Goal: Information Seeking & Learning: Learn about a topic

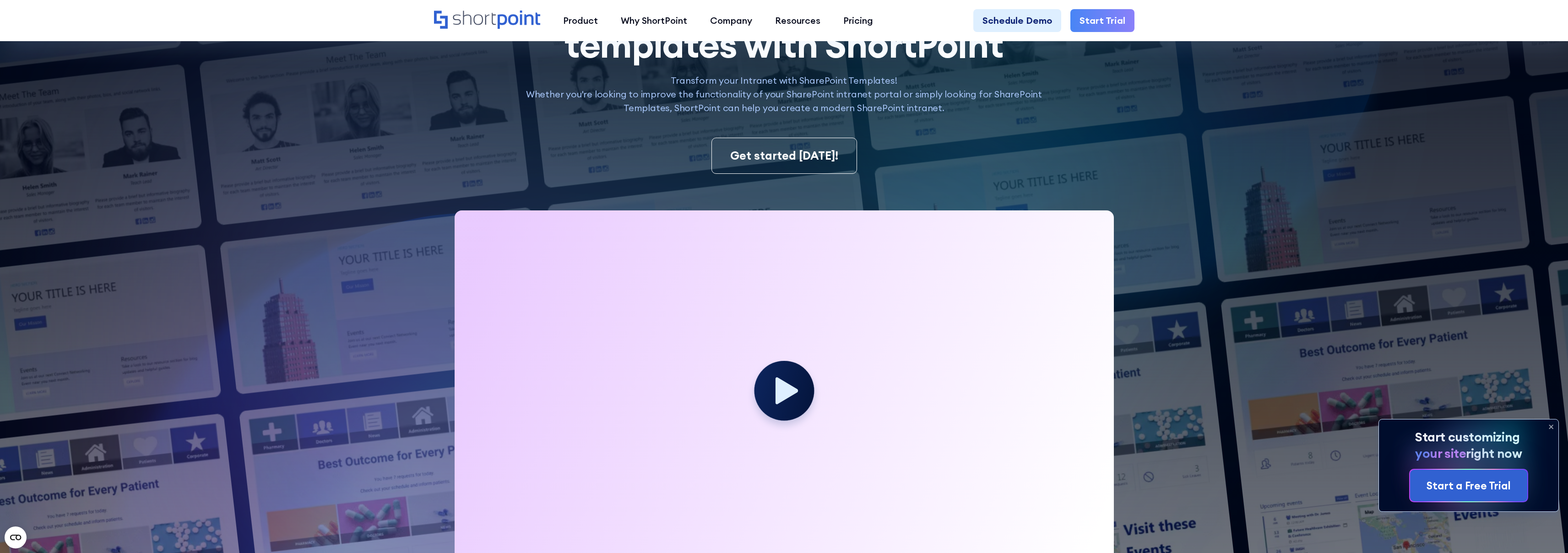
scroll to position [310, 0]
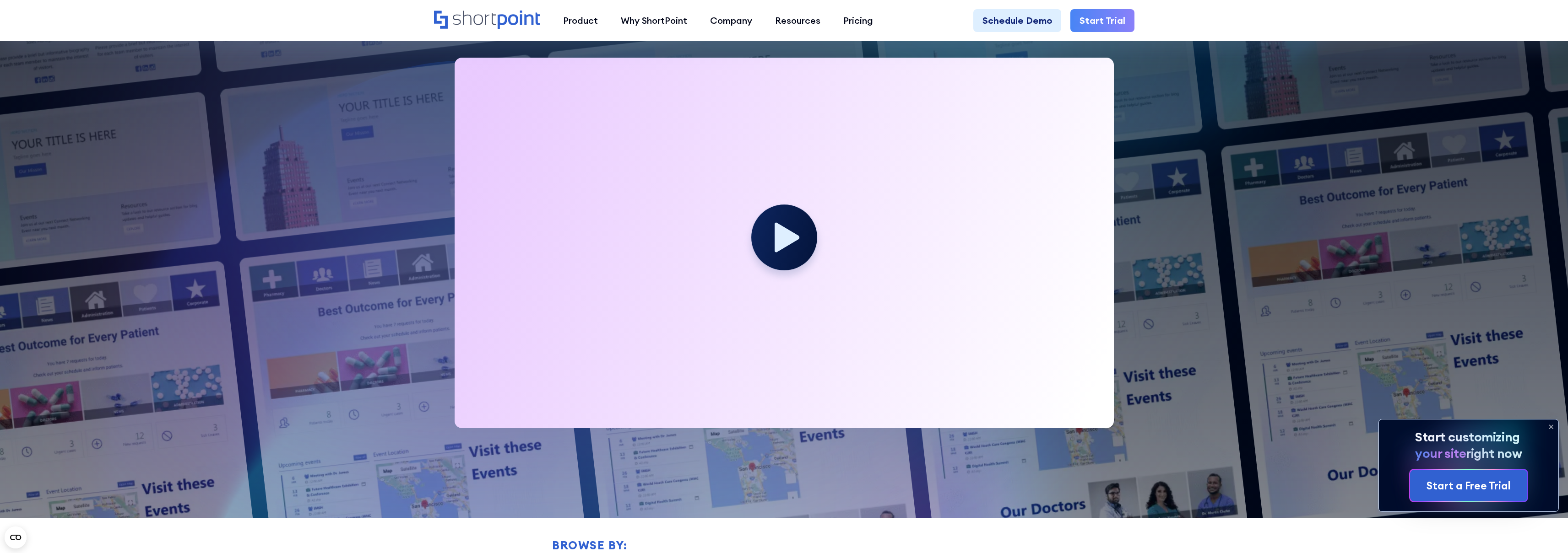
click at [792, 244] on circle at bounding box center [784, 237] width 66 height 66
click at [786, 238] on icon at bounding box center [787, 237] width 25 height 30
click at [786, 241] on icon at bounding box center [787, 237] width 25 height 30
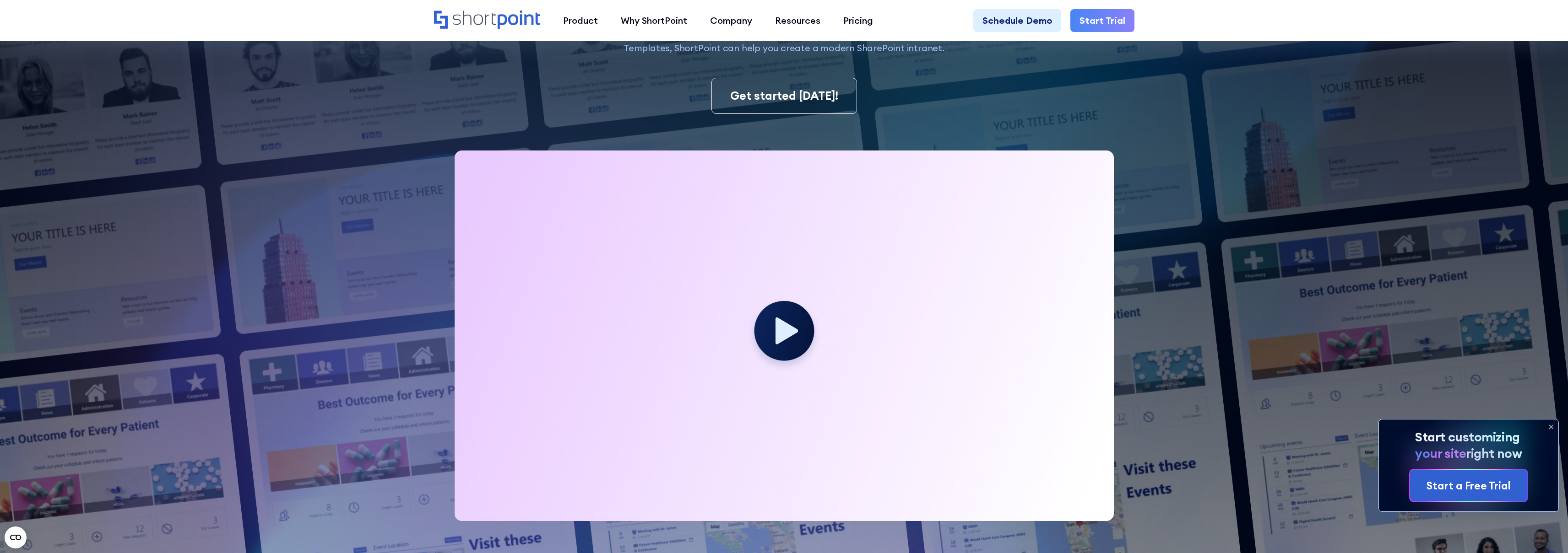
scroll to position [169, 0]
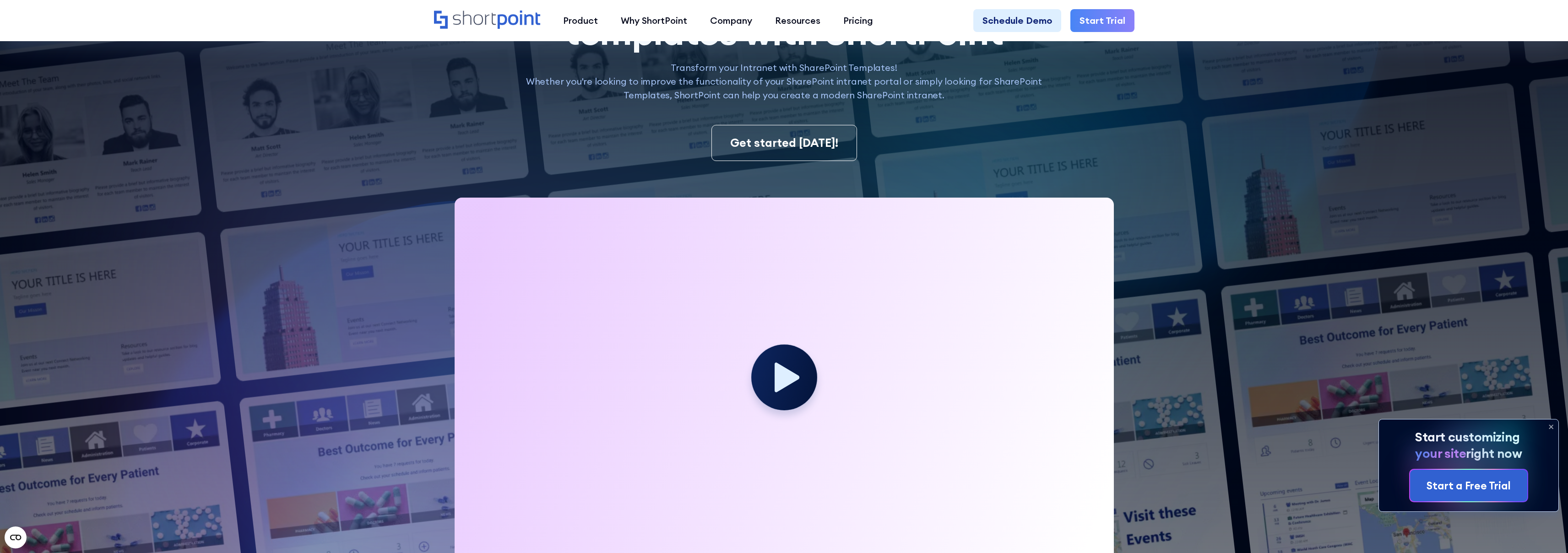
click at [770, 384] on circle at bounding box center [784, 377] width 66 height 66
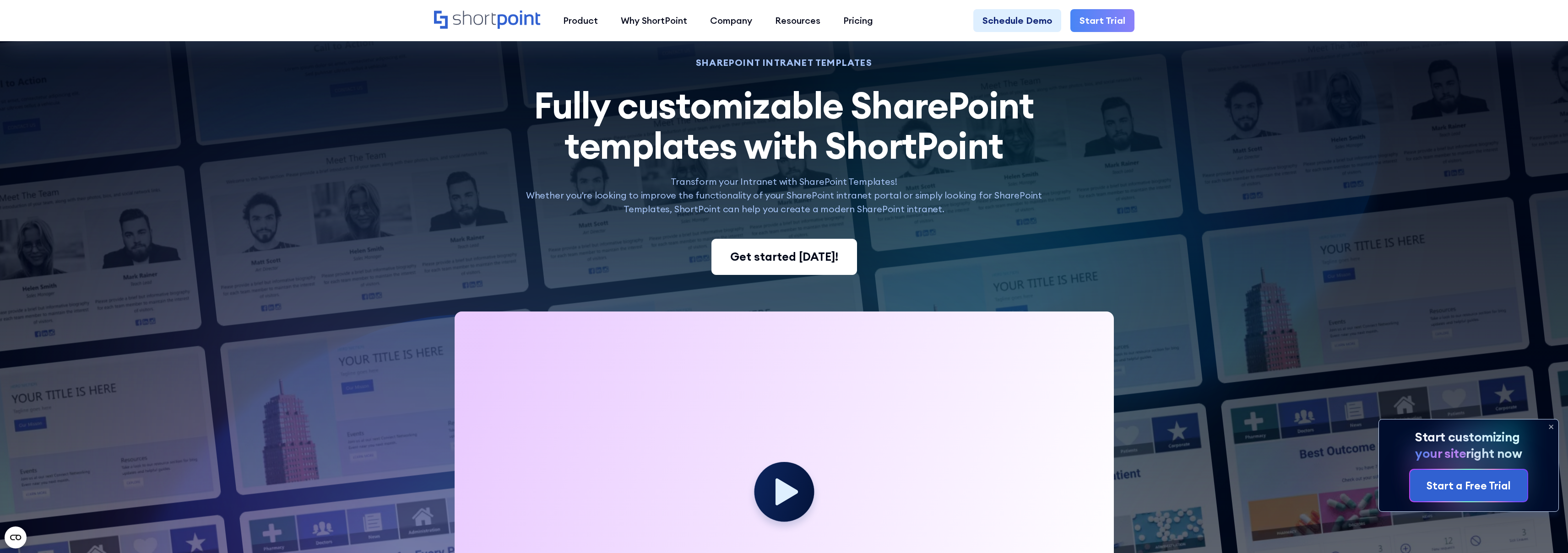
scroll to position [0, 0]
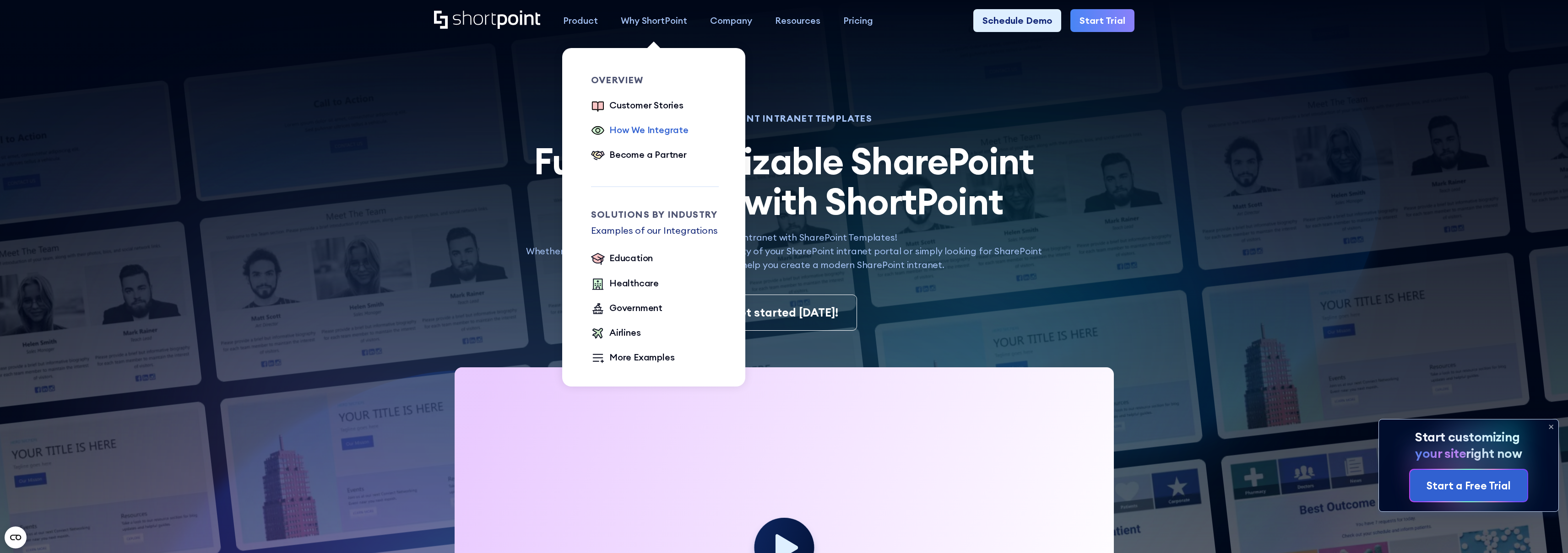
click at [659, 133] on div "How We Integrate" at bounding box center [649, 130] width 79 height 14
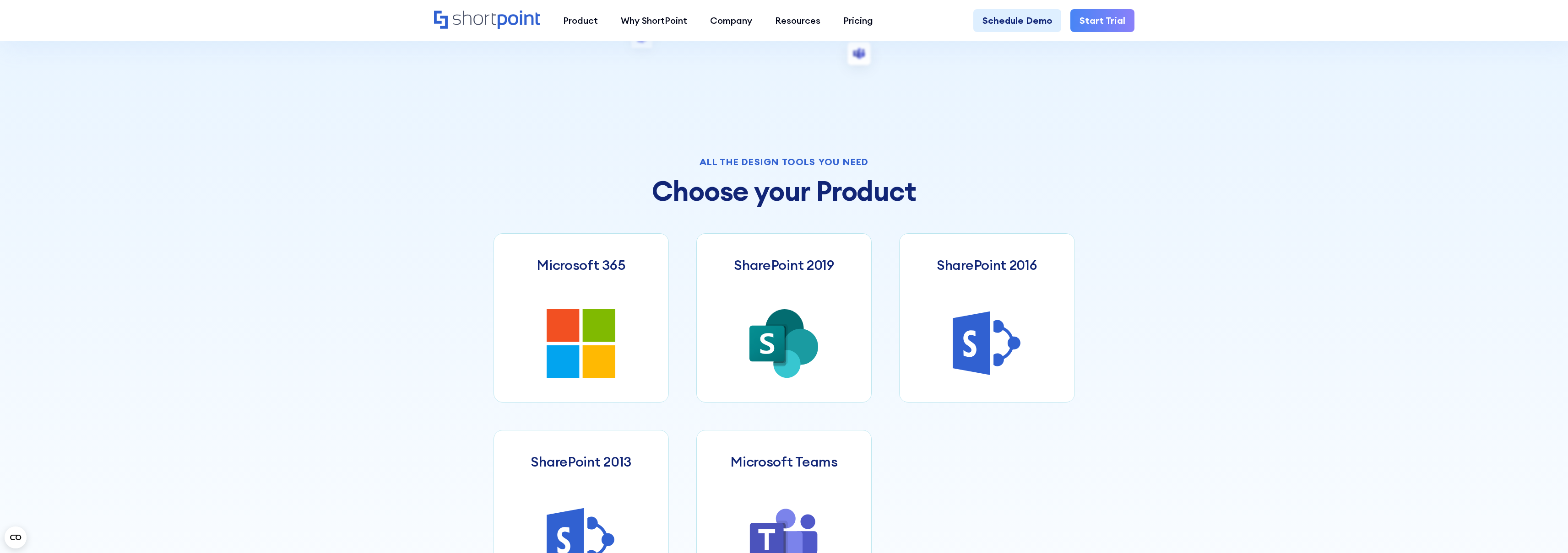
scroll to position [425, 0]
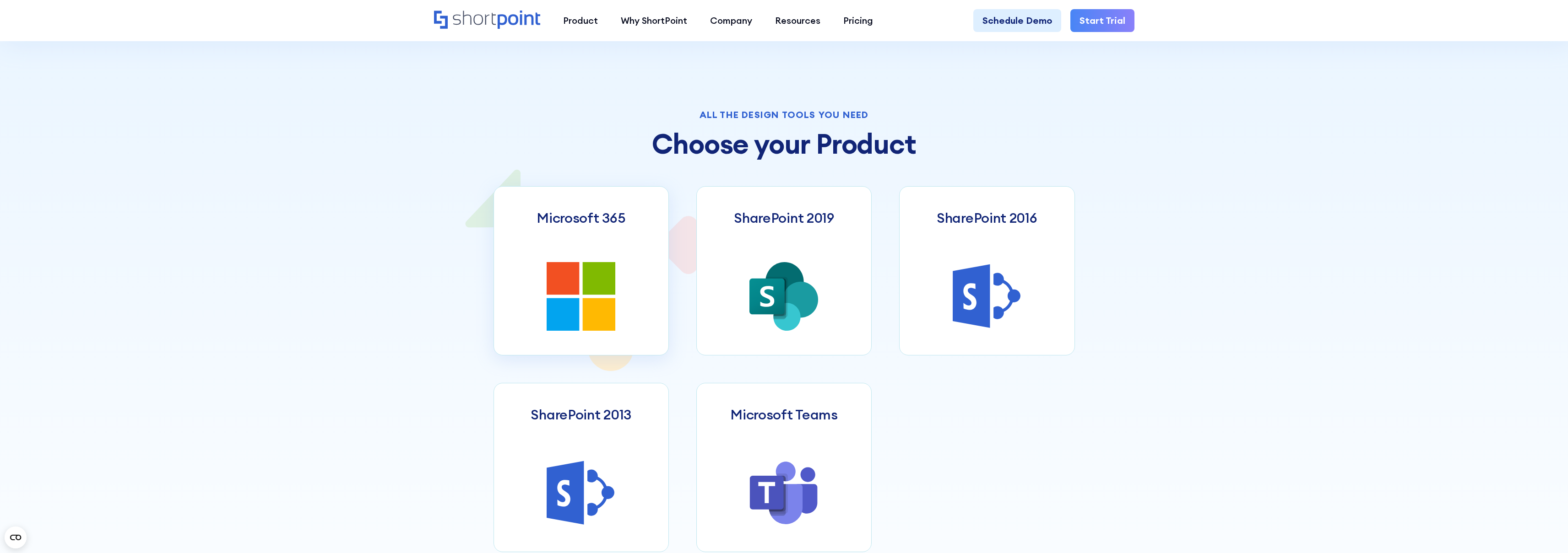
click at [606, 282] on icon at bounding box center [599, 278] width 33 height 33
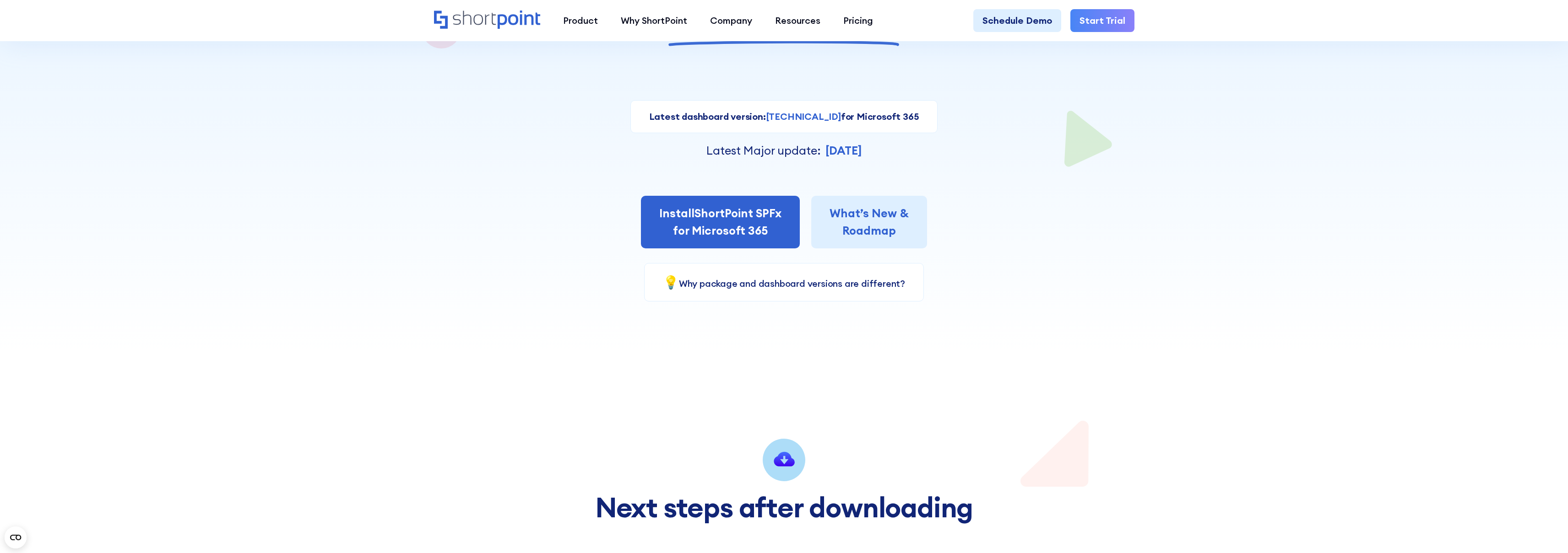
scroll to position [154, 0]
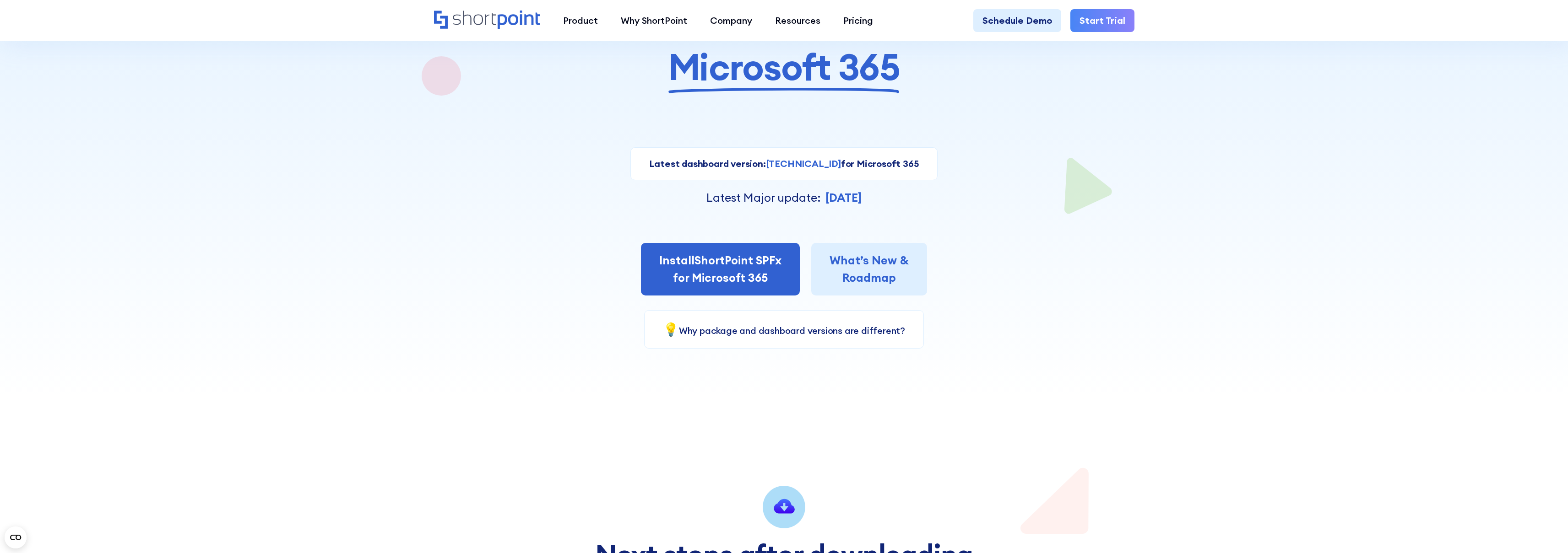
click at [797, 334] on link "💡 Why package and dashboard versions are different?" at bounding box center [784, 331] width 242 height 11
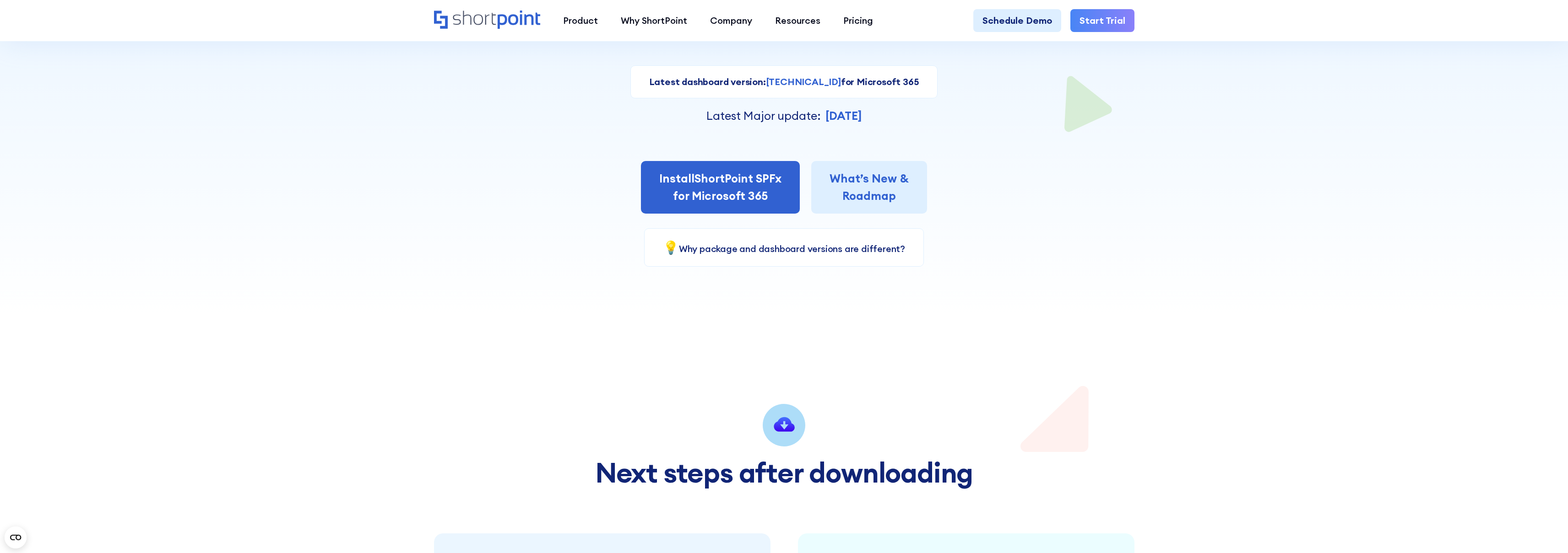
scroll to position [9, 0]
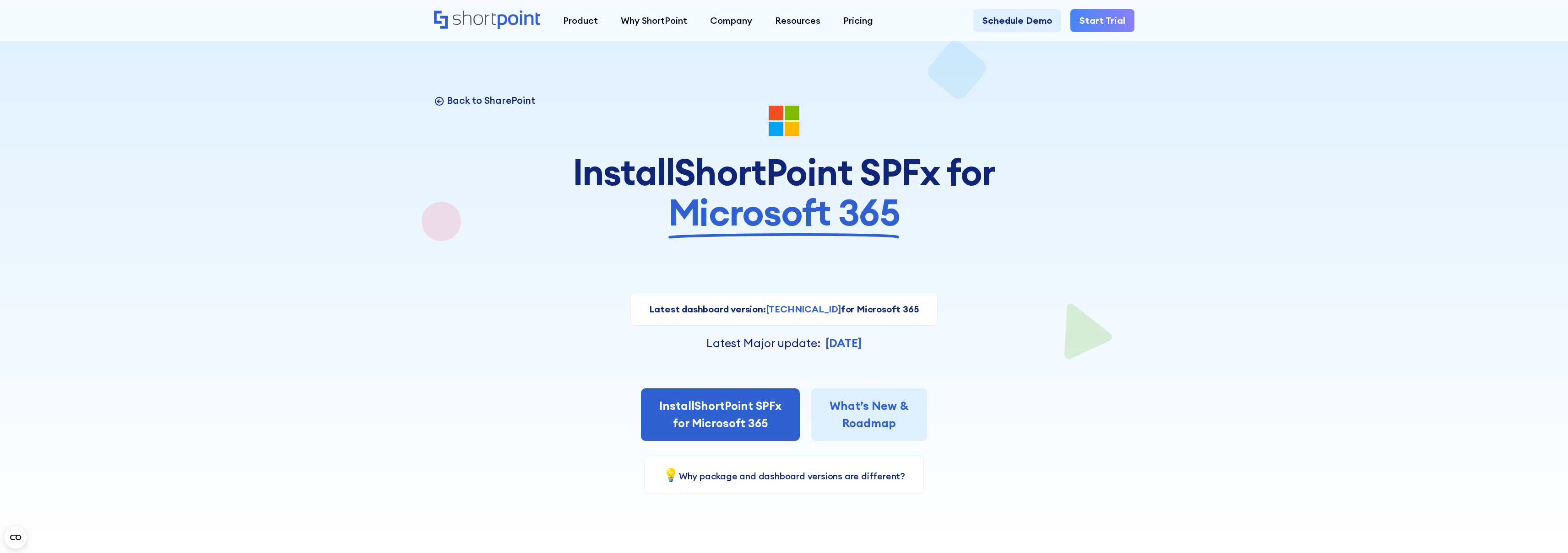
click at [488, 105] on p "Back to SharePoint" at bounding box center [490, 101] width 88 height 13
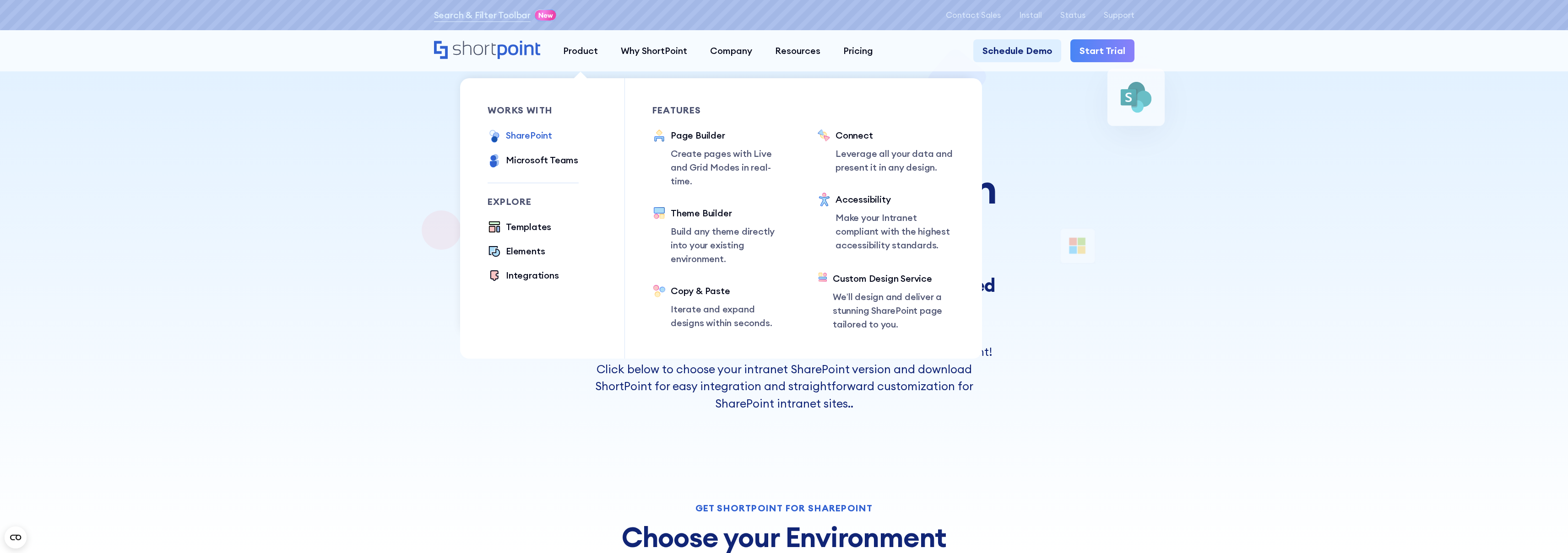
click at [683, 111] on div "Features" at bounding box center [721, 110] width 137 height 9
click at [684, 134] on div "Page Builder" at bounding box center [730, 135] width 119 height 14
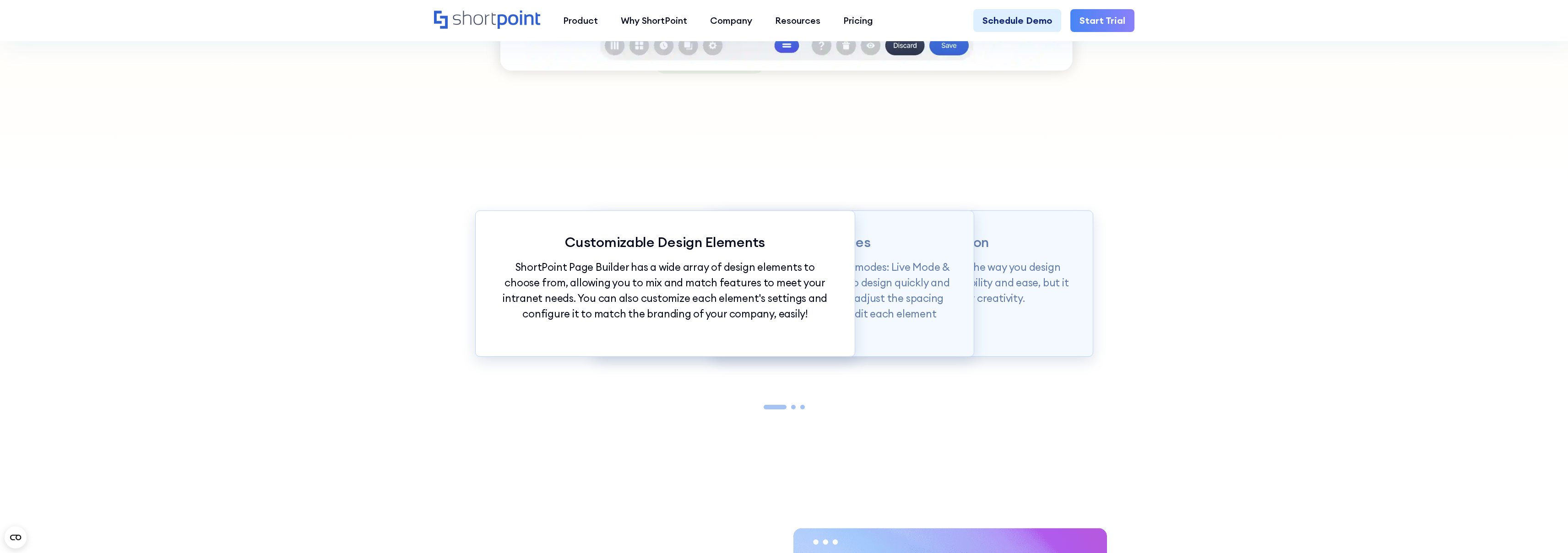
scroll to position [1131, 0]
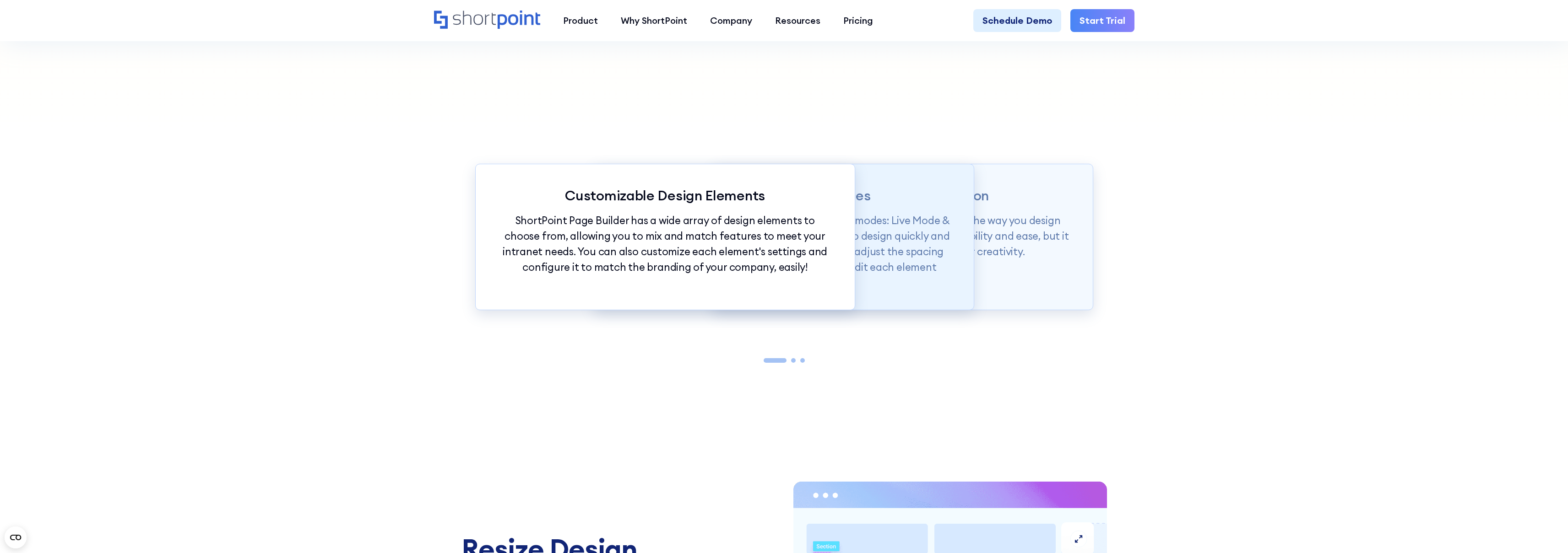
click at [865, 270] on p "Page builder allows users to design in two flexible modes: Live Mode & Grid Mod…" at bounding box center [783, 251] width 333 height 77
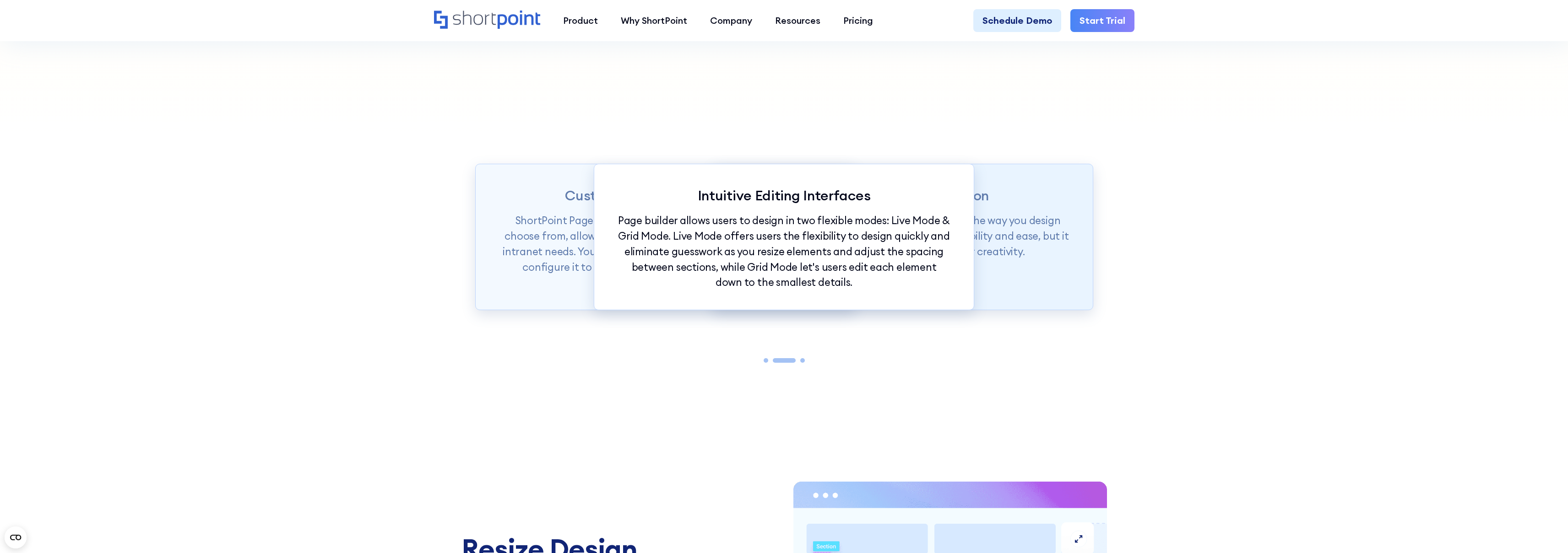
click at [995, 262] on div "Intranet Design Revolution ShortPoint Page Builder is truly revolutionizing the…" at bounding box center [902, 237] width 380 height 146
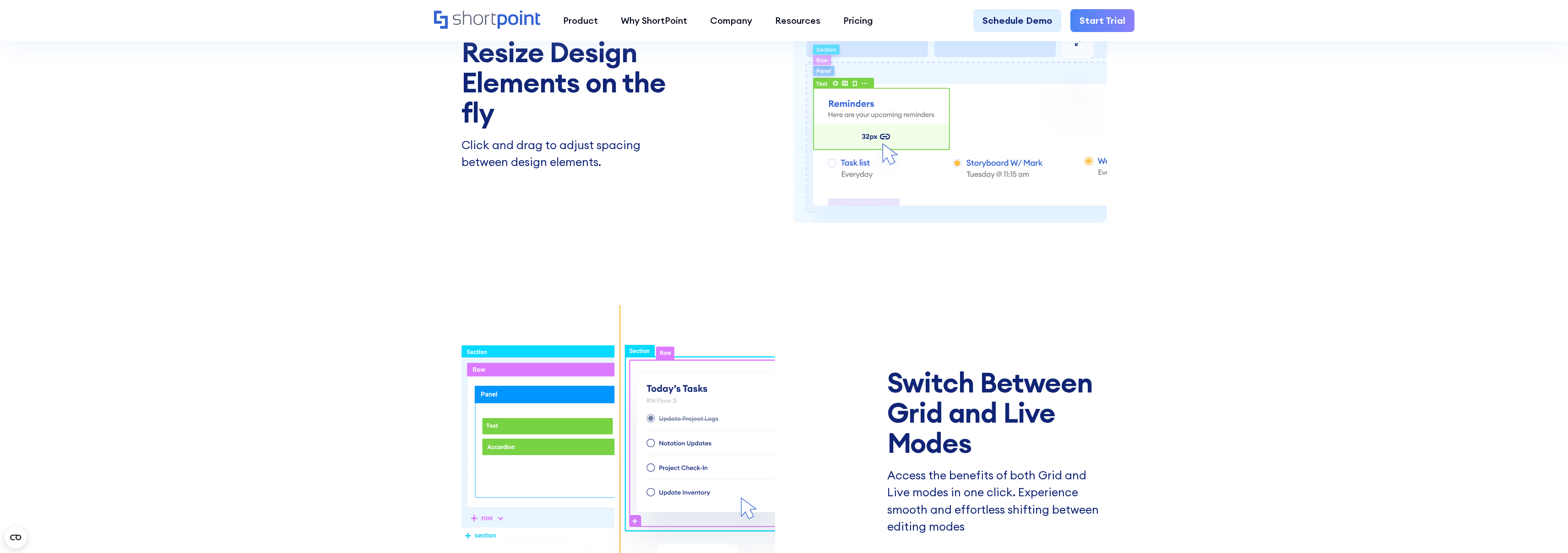
scroll to position [1822, 0]
